Goal: Task Accomplishment & Management: Manage account settings

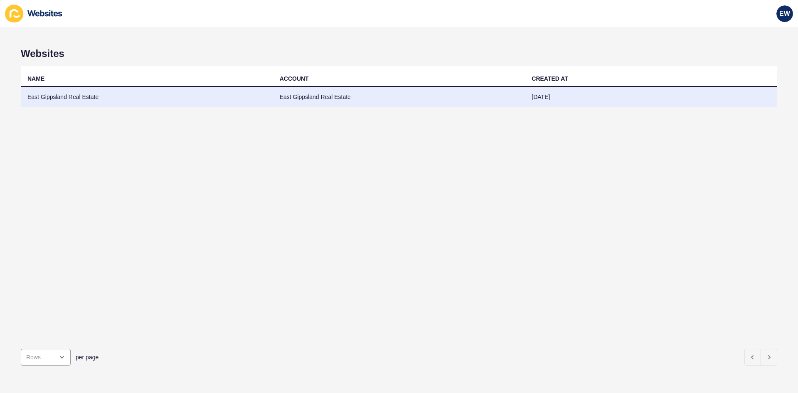
click at [324, 95] on td "East Gippsland Real Estate" at bounding box center [399, 97] width 252 height 20
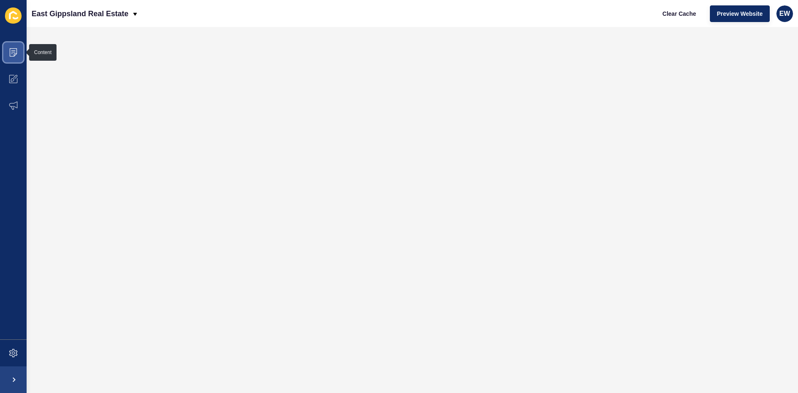
click at [9, 57] on span at bounding box center [13, 52] width 27 height 27
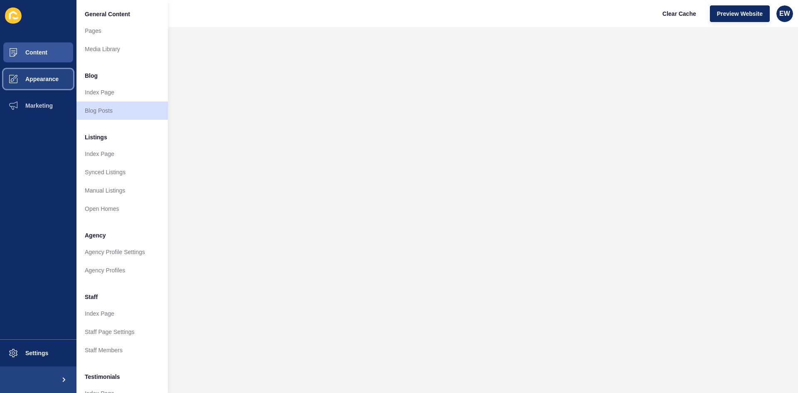
click at [8, 78] on span "Appearance" at bounding box center [29, 79] width 60 height 7
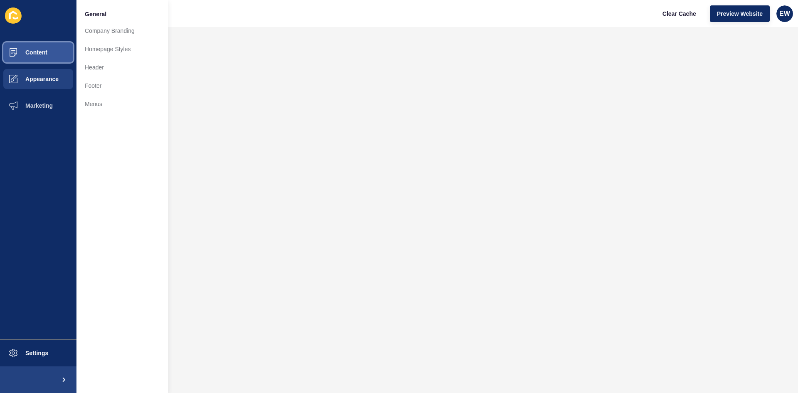
click at [22, 53] on span "Content" at bounding box center [23, 52] width 49 height 7
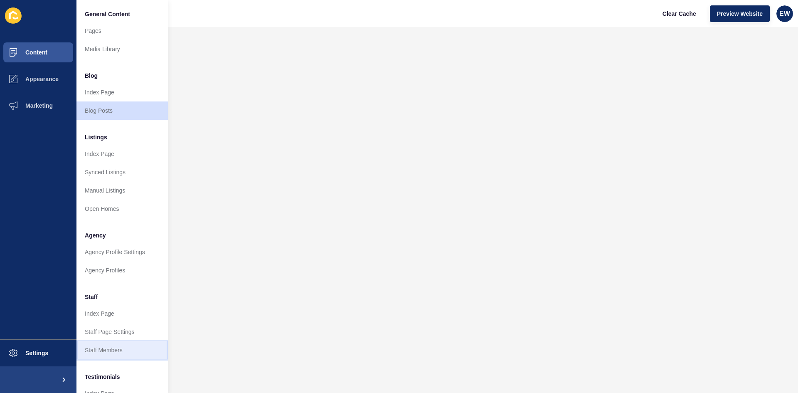
click at [112, 347] on link "Staff Members" at bounding box center [122, 350] width 91 height 18
